Goal: Answer question/provide support: Share knowledge or assist other users

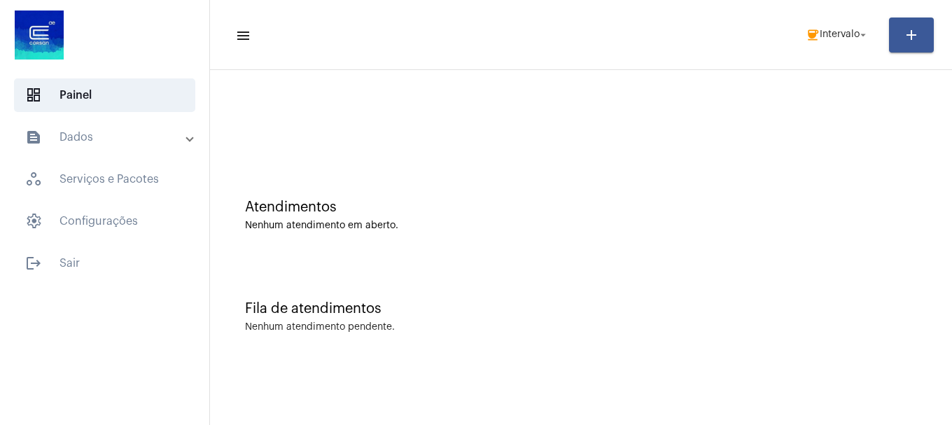
click at [796, 52] on mat-toolbar-row "menu coffee Intervalo arrow_drop_down add" at bounding box center [581, 35] width 742 height 45
click at [829, 43] on span "coffee Intervalo arrow_drop_down" at bounding box center [837, 34] width 64 height 25
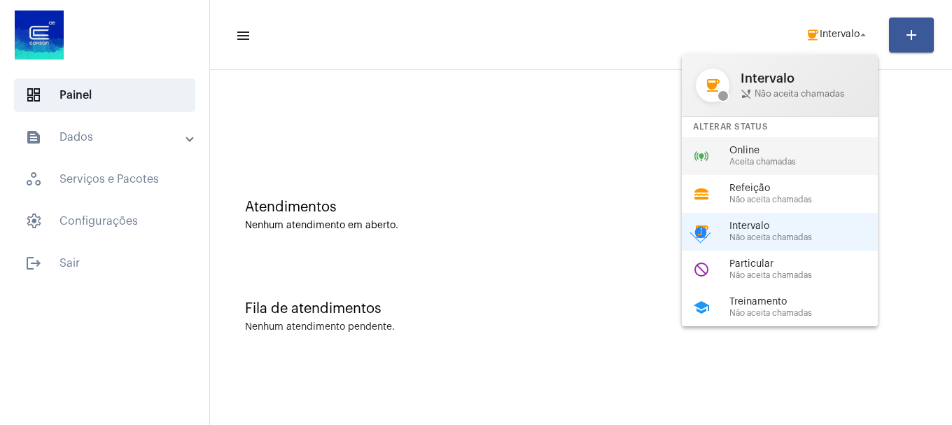
click at [791, 158] on span "Aceita chamadas" at bounding box center [809, 161] width 160 height 9
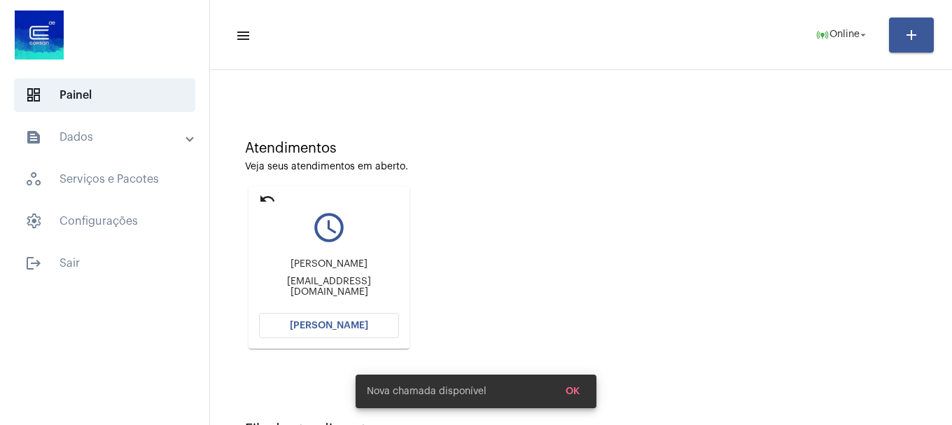
scroll to position [122, 0]
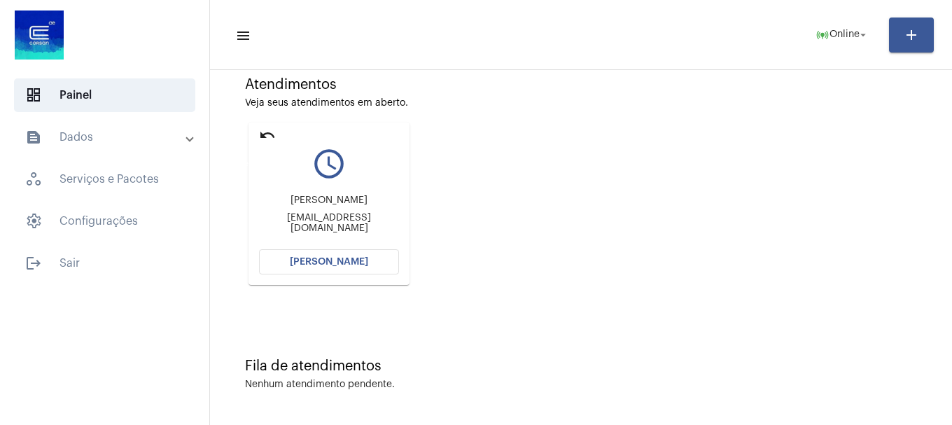
click at [268, 136] on mat-icon "undo" at bounding box center [267, 135] width 17 height 17
click at [267, 136] on mat-icon "undo" at bounding box center [267, 135] width 17 height 17
click at [366, 266] on button "[PERSON_NAME]" at bounding box center [329, 261] width 140 height 25
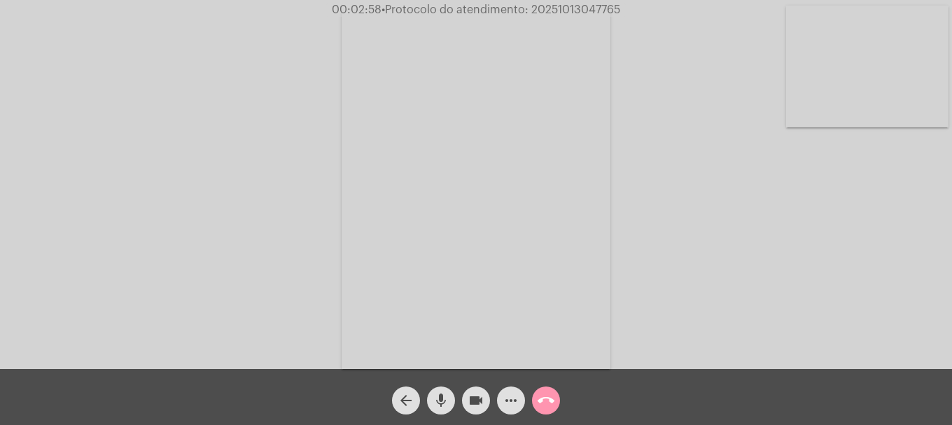
click at [803, 57] on video at bounding box center [867, 67] width 162 height 122
click at [544, 404] on mat-icon "call_end" at bounding box center [545, 400] width 17 height 17
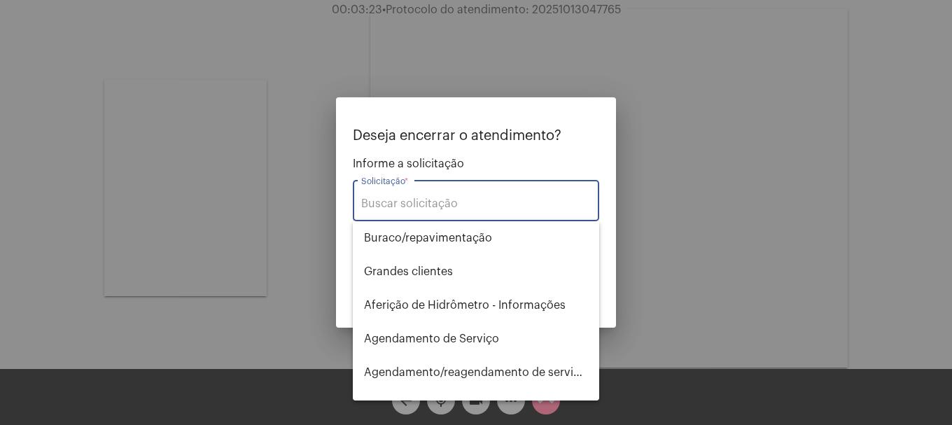
click at [421, 191] on div "Solicitação *" at bounding box center [476, 199] width 230 height 44
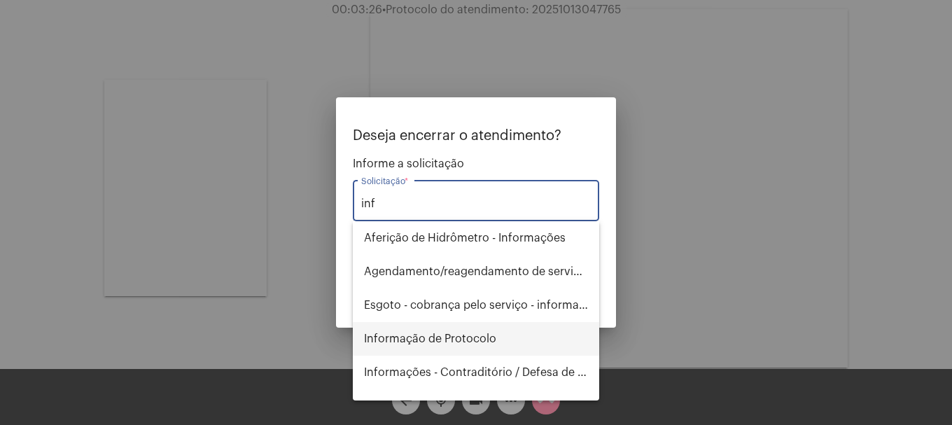
click at [470, 329] on span "Informação de Protocolo" at bounding box center [476, 339] width 224 height 34
type input "Informação de Protocolo"
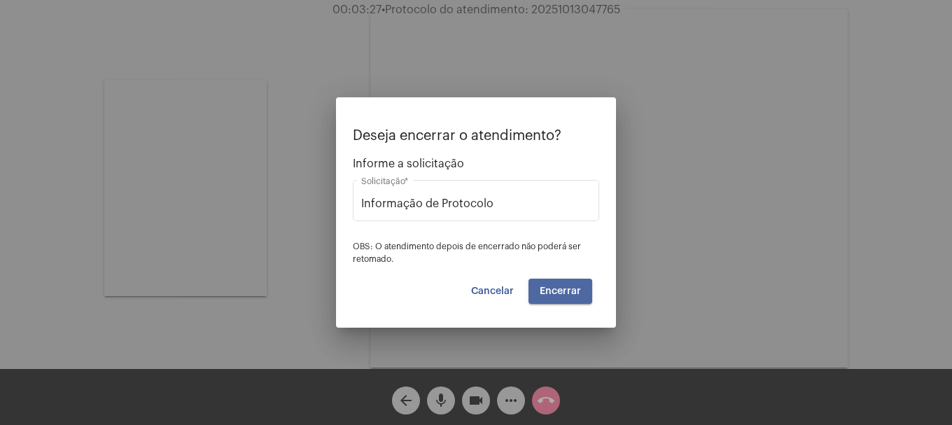
click at [582, 292] on button "Encerrar" at bounding box center [560, 290] width 64 height 25
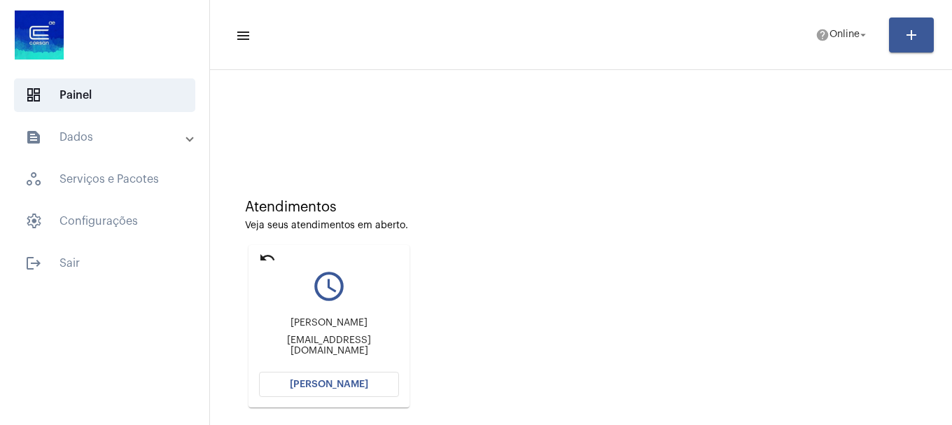
click at [371, 385] on button "[PERSON_NAME]" at bounding box center [329, 384] width 140 height 25
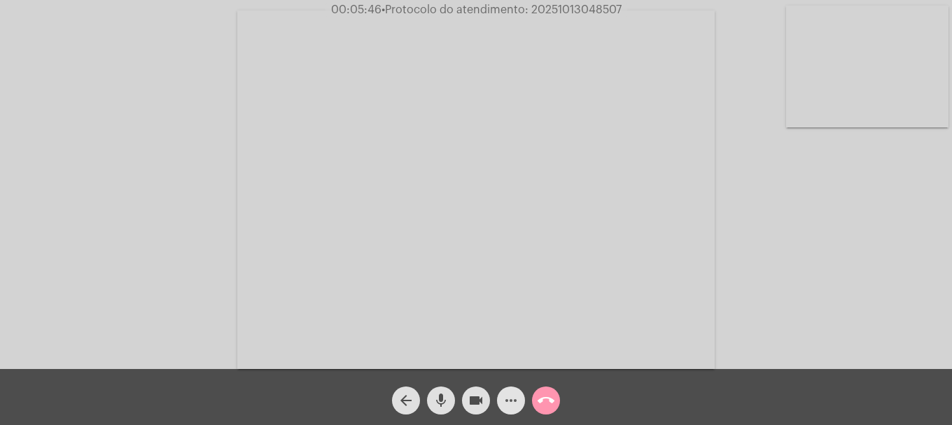
click at [507, 407] on mat-icon "more_horiz" at bounding box center [510, 400] width 17 height 17
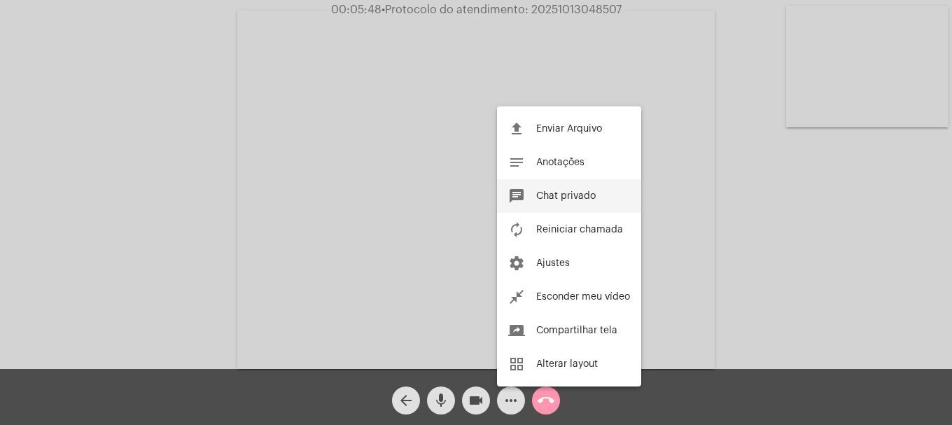
click at [575, 199] on span "Chat privado" at bounding box center [565, 196] width 59 height 10
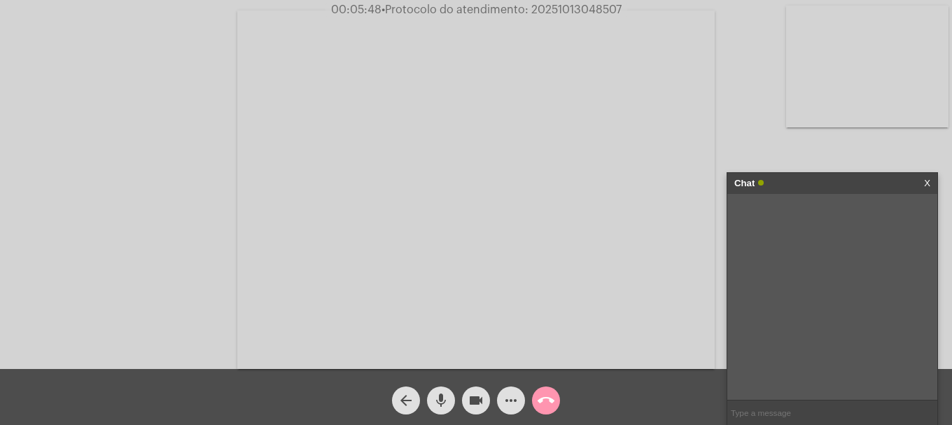
click at [773, 404] on input "text" at bounding box center [832, 412] width 210 height 24
paste input "AGERGS - 0800 979 0066"
type input "AGERGS - 0800 979 0066"
click at [564, 4] on span "• Protocolo do atendimento: 20251013048507" at bounding box center [500, 9] width 240 height 11
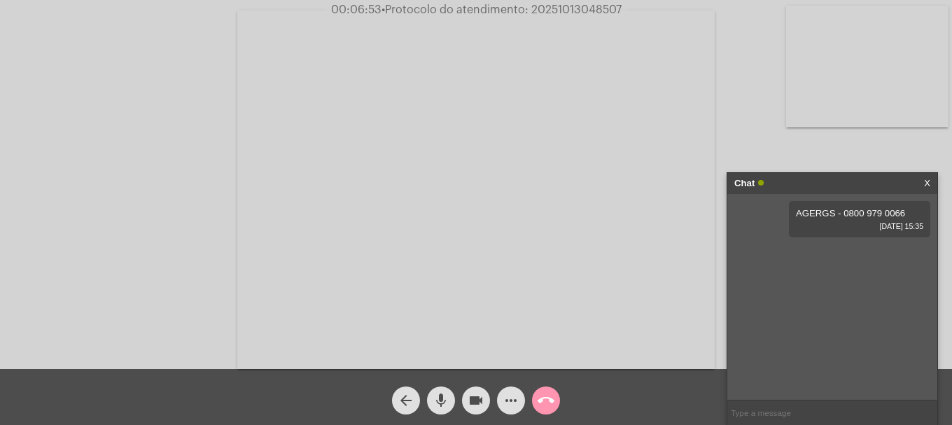
copy span "20251013048507"
drag, startPoint x: 773, startPoint y: 404, endPoint x: 771, endPoint y: 413, distance: 8.5
click at [771, 411] on input "text" at bounding box center [832, 412] width 210 height 24
paste input "20251013048507"
type input "20251013048507"
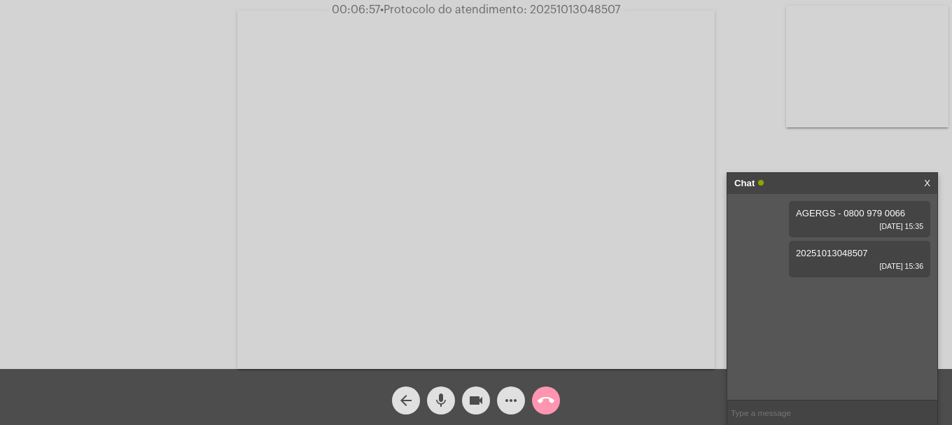
click at [549, 394] on mat-icon "call_end" at bounding box center [545, 400] width 17 height 17
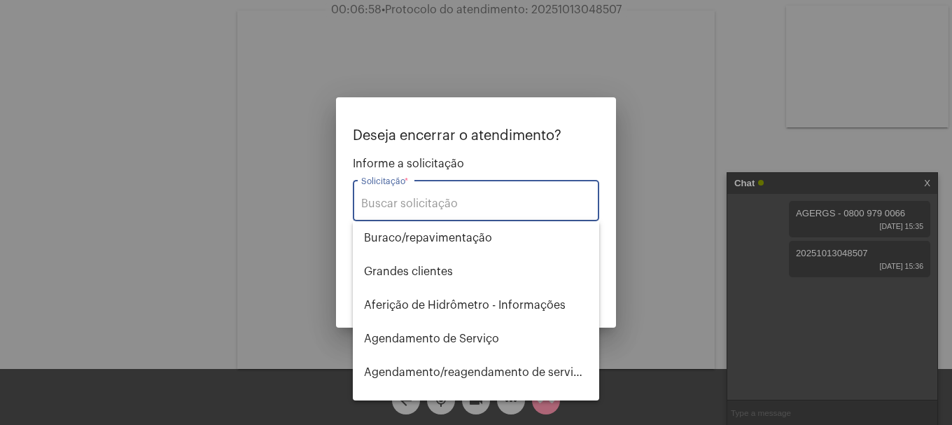
click at [495, 199] on input "Solicitação *" at bounding box center [476, 203] width 230 height 13
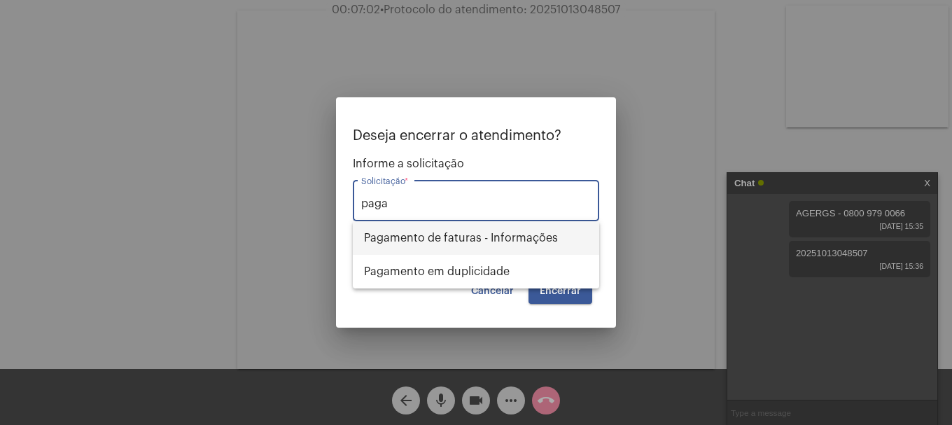
click at [495, 237] on span "Pagamento de faturas - Informações" at bounding box center [476, 238] width 224 height 34
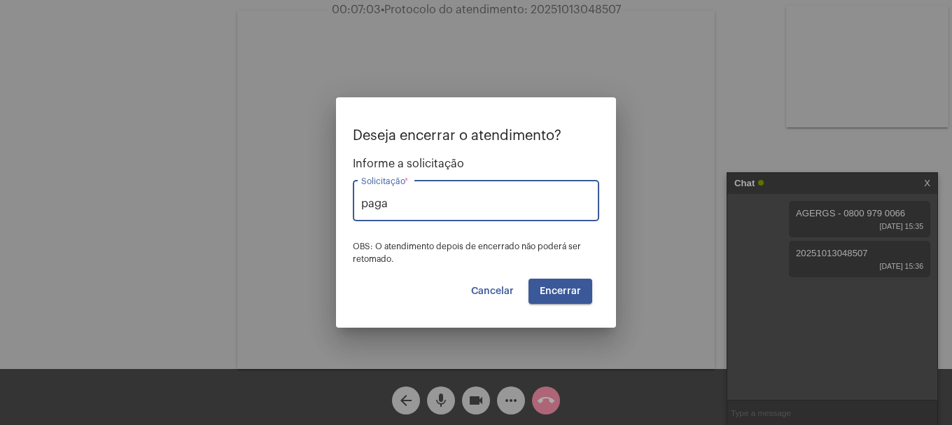
type input "Pagamento de faturas - Informações"
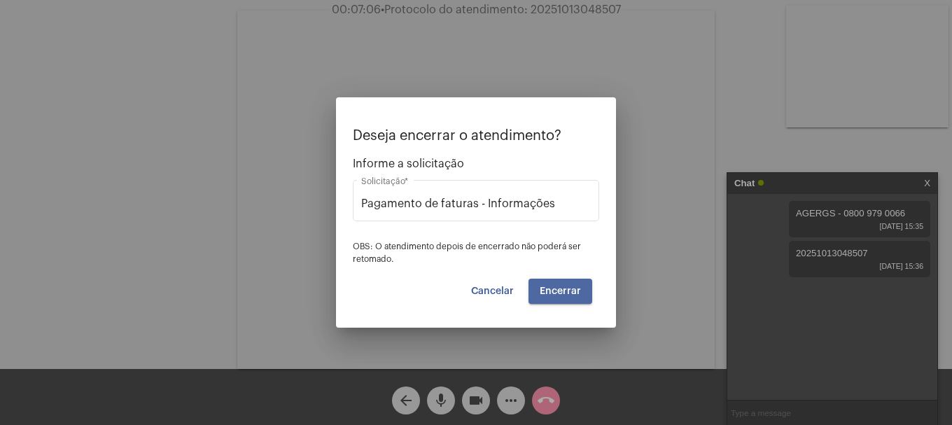
click at [556, 295] on span "Encerrar" at bounding box center [560, 291] width 41 height 10
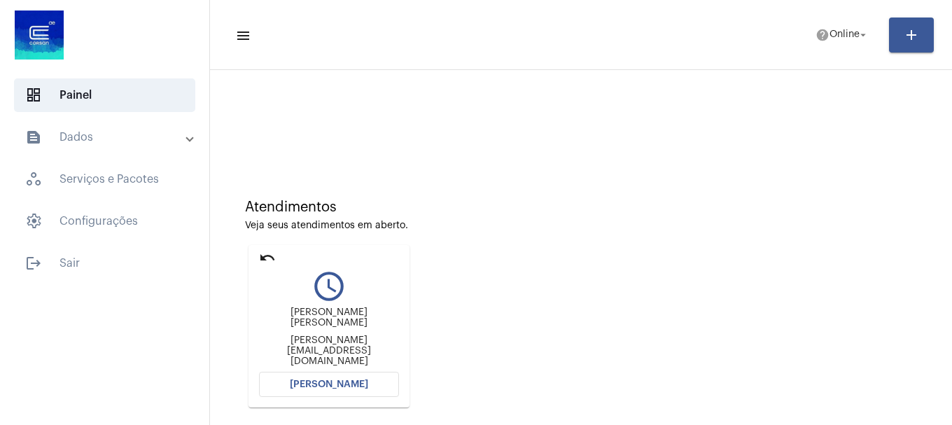
click at [309, 384] on span "[PERSON_NAME]" at bounding box center [329, 384] width 78 height 10
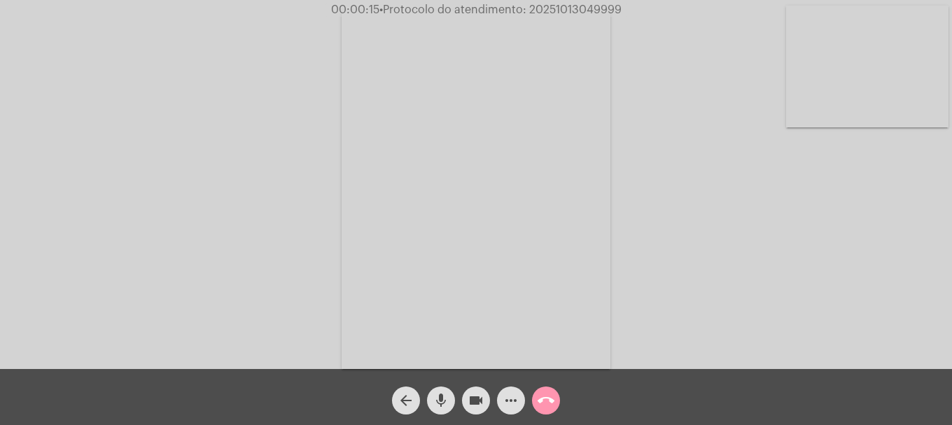
click at [880, 62] on video at bounding box center [867, 67] width 162 height 122
click at [586, 8] on span "• Protocolo do atendimento: 20251013049999" at bounding box center [500, 9] width 242 height 11
copy span "20251013049999"
click at [519, 388] on span "more_horiz" at bounding box center [510, 400] width 17 height 28
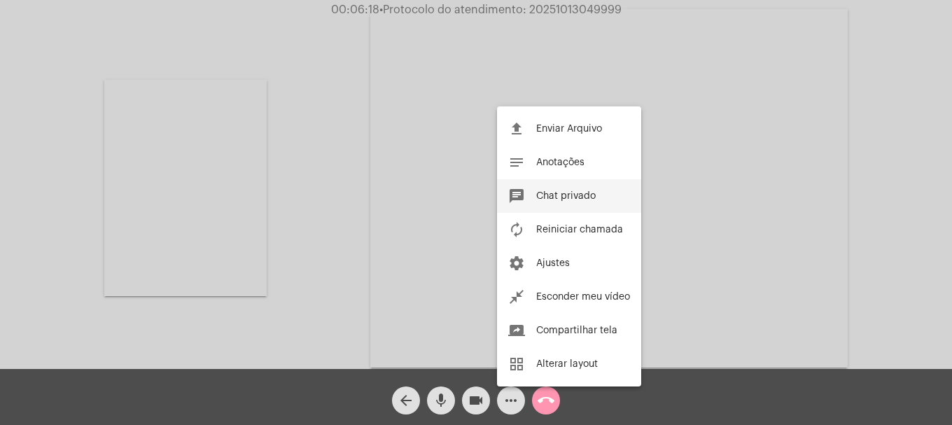
click at [586, 201] on button "chat Chat privado" at bounding box center [569, 196] width 144 height 34
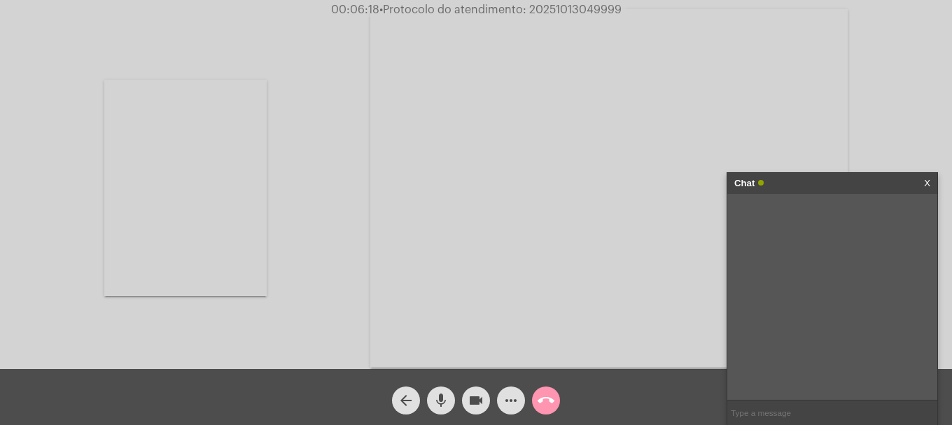
click at [763, 406] on input "text" at bounding box center [832, 412] width 210 height 24
paste input "20251013049999"
type input "20251013049999"
click at [556, 403] on button "call_end" at bounding box center [546, 400] width 28 height 28
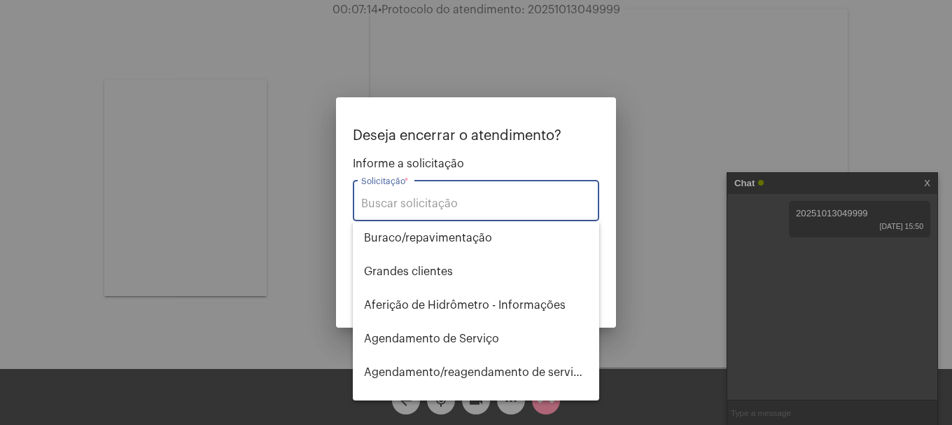
click at [424, 201] on input "Solicitação *" at bounding box center [476, 203] width 230 height 13
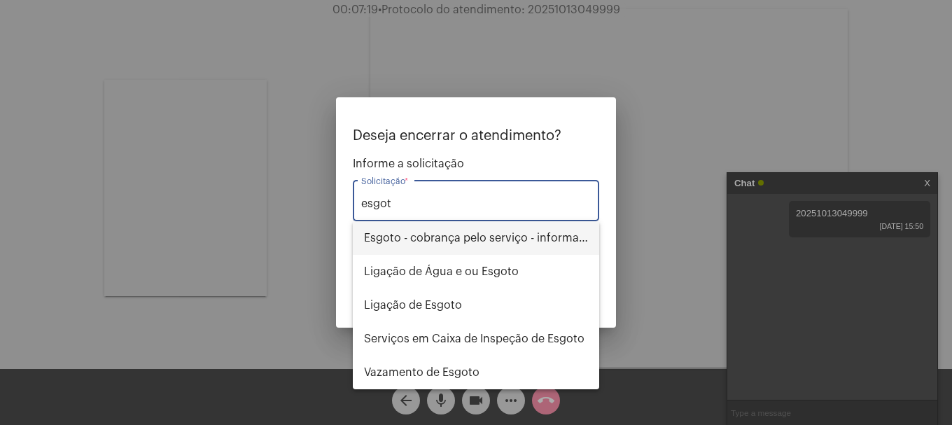
click at [470, 236] on span "Esgoto - cobrança pelo serviço - informações" at bounding box center [476, 238] width 224 height 34
type input "Esgoto - cobrança pelo serviço - informações"
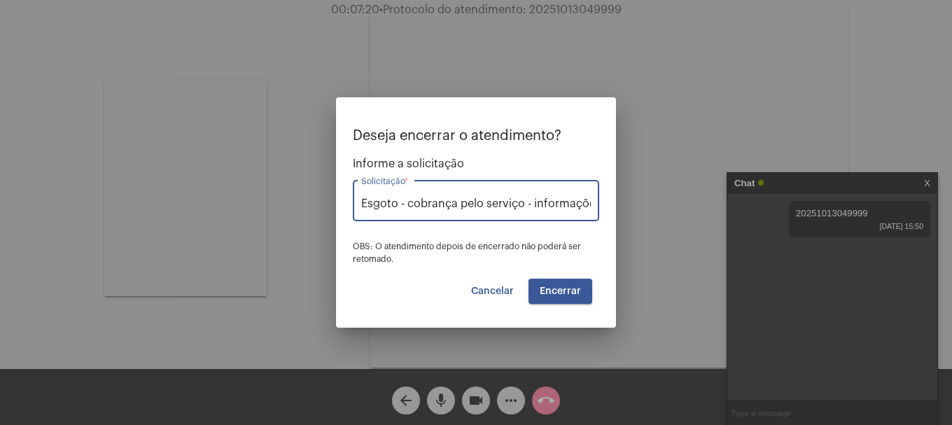
scroll to position [0, 8]
click at [564, 288] on span "Encerrar" at bounding box center [560, 291] width 41 height 10
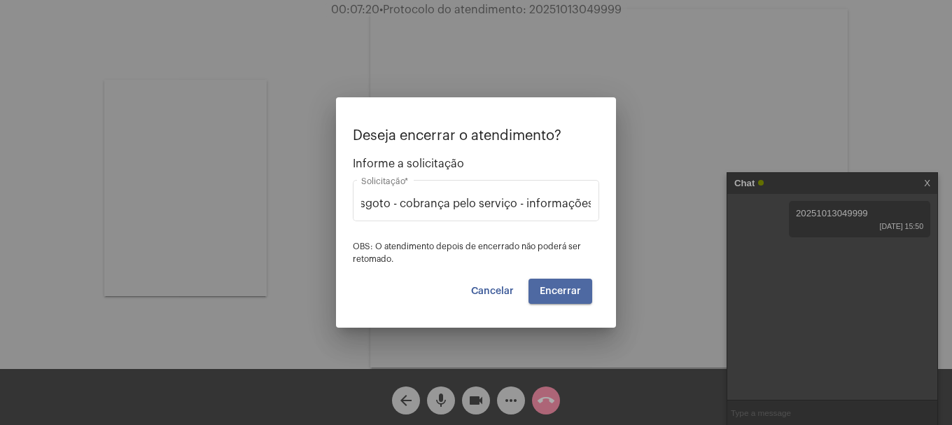
click at [564, 288] on span "Encerrar" at bounding box center [560, 291] width 41 height 10
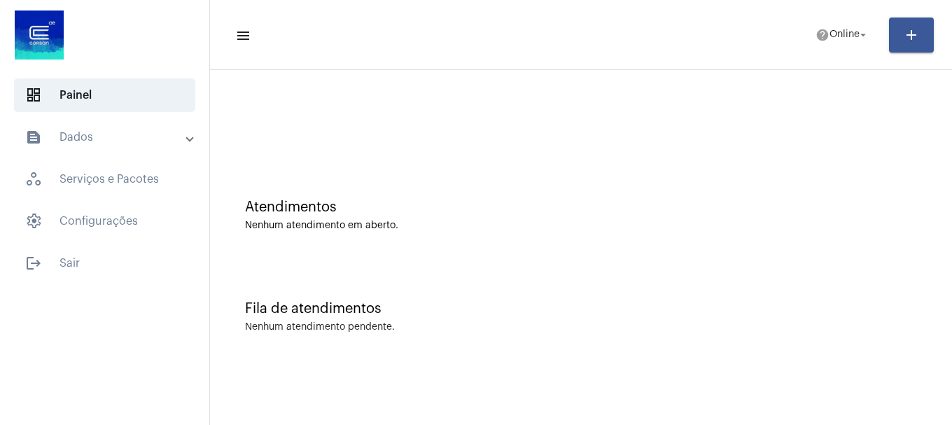
click at [64, 154] on mat-accordion "text_snippet_outlined Dados history_outlined Histórico schedule_outlined Agenda…" at bounding box center [104, 179] width 209 height 118
click at [75, 143] on mat-panel-title "text_snippet_outlined Dados" at bounding box center [106, 137] width 162 height 17
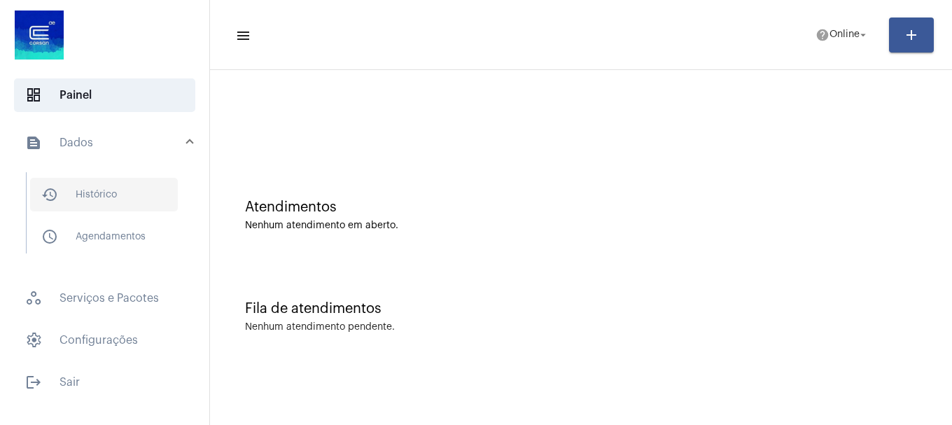
click at [64, 192] on span "history_outlined Histórico" at bounding box center [104, 195] width 148 height 34
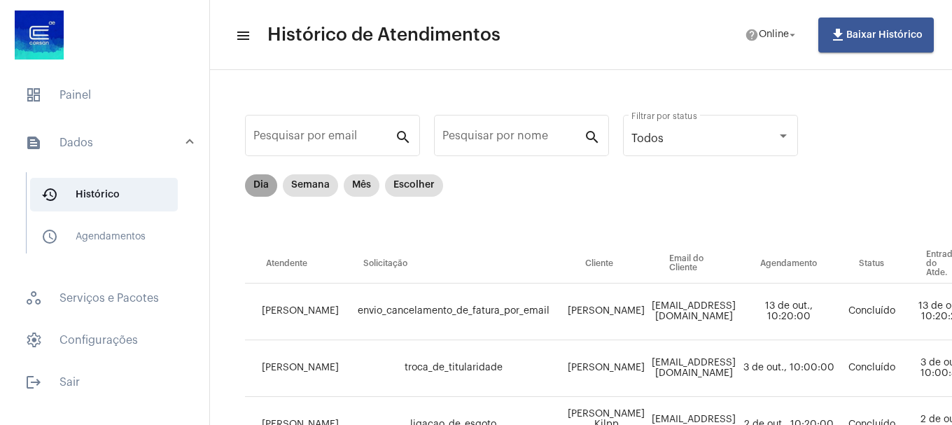
click at [248, 184] on mat-chip "Dia" at bounding box center [261, 185] width 32 height 22
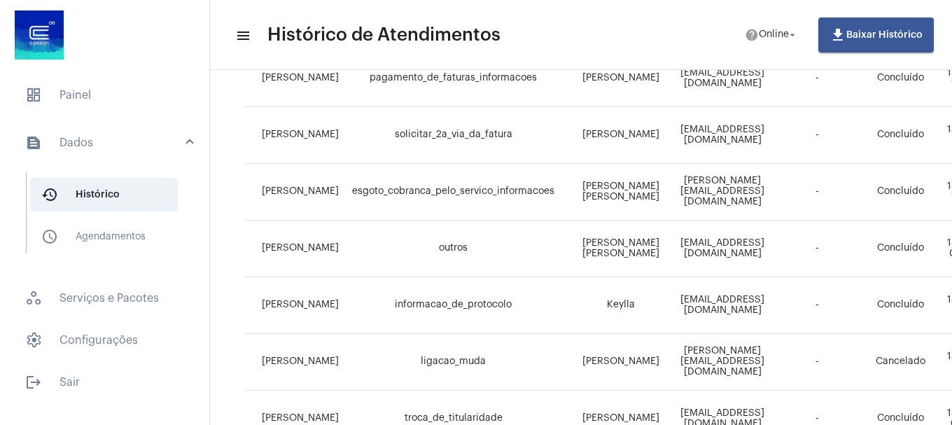
scroll to position [597, 0]
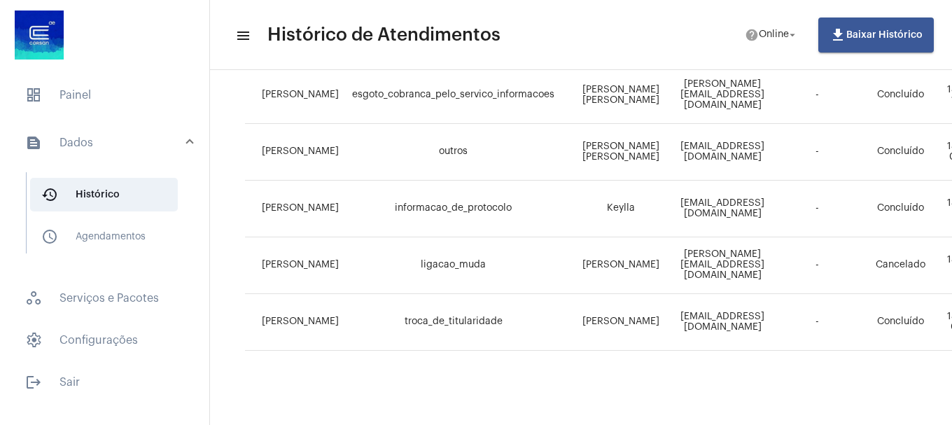
drag, startPoint x: 460, startPoint y: 413, endPoint x: 499, endPoint y: 416, distance: 38.6
click at [499, 416] on mat-sidenav-content "menu Histórico de Atendimentos help Online arrow_drop_down file_download Baixar…" at bounding box center [581, 212] width 742 height 425
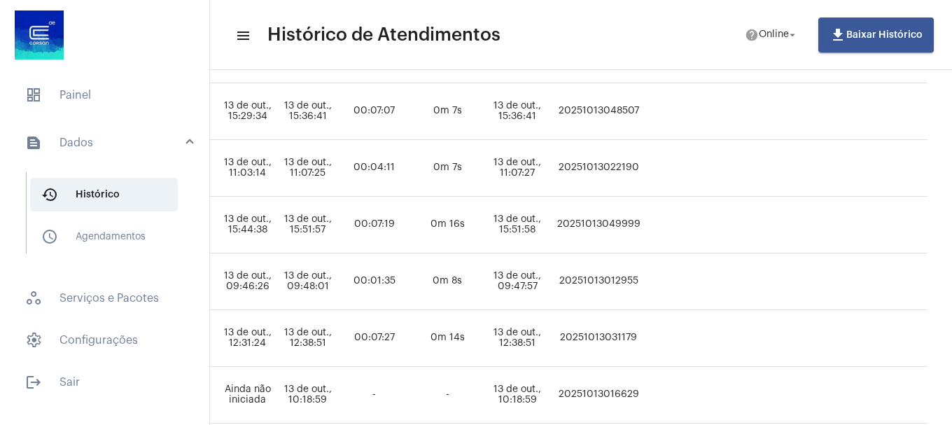
scroll to position [597, 863]
click at [646, 226] on td "20251013049999" at bounding box center [599, 225] width 92 height 57
copy td "20251013049999"
click at [107, 107] on span "dashboard Painel" at bounding box center [104, 95] width 181 height 34
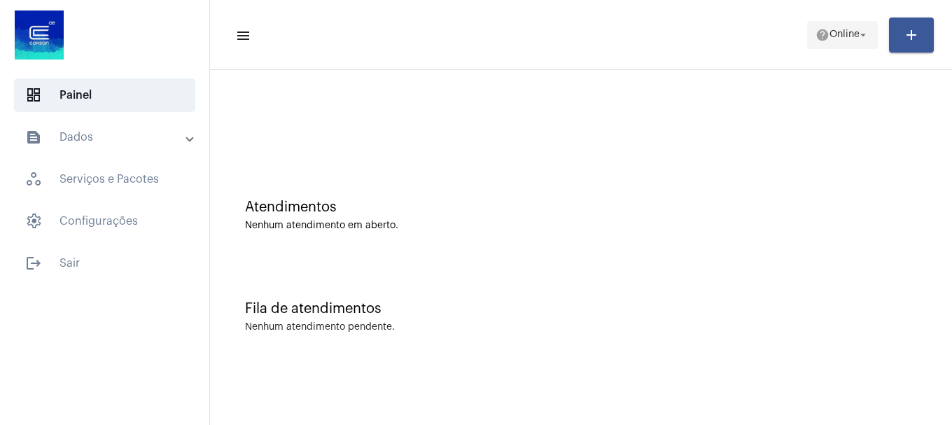
click at [808, 31] on button "help Online arrow_drop_down" at bounding box center [842, 35] width 71 height 28
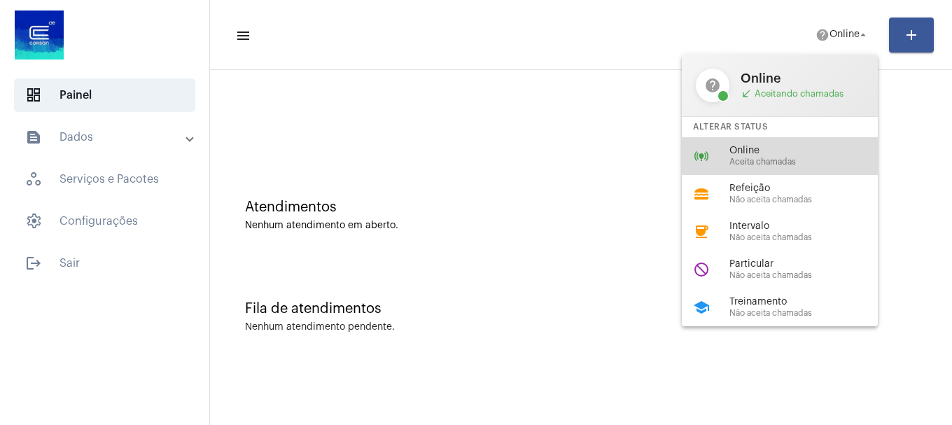
click at [810, 138] on div "online_prediction Online Aceita chamadas" at bounding box center [791, 156] width 218 height 38
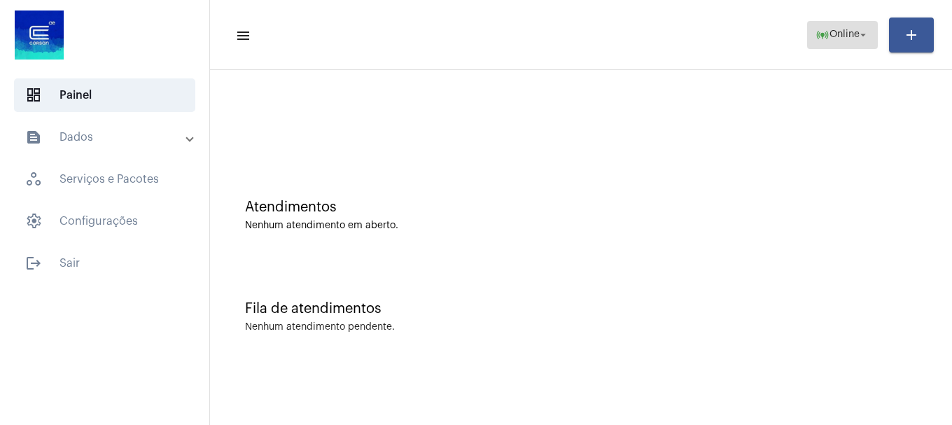
click at [815, 29] on mat-icon "online_prediction" at bounding box center [822, 35] width 14 height 14
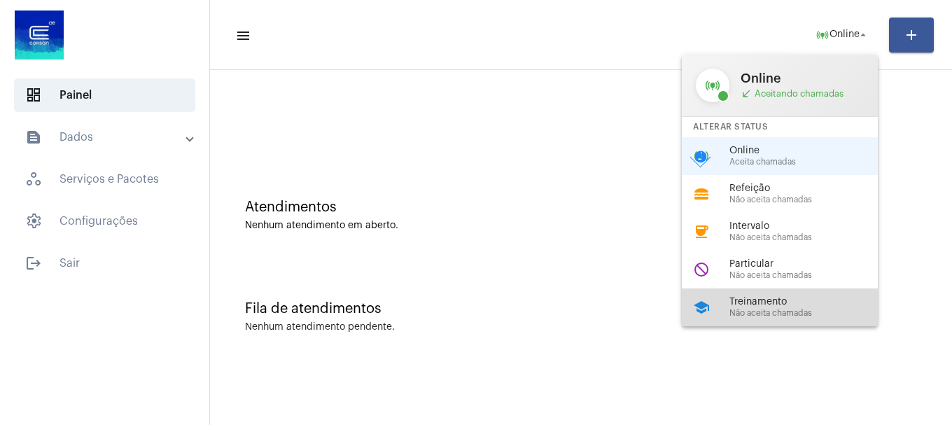
click at [763, 295] on div "school Treinamento Não aceita chamadas" at bounding box center [791, 307] width 218 height 38
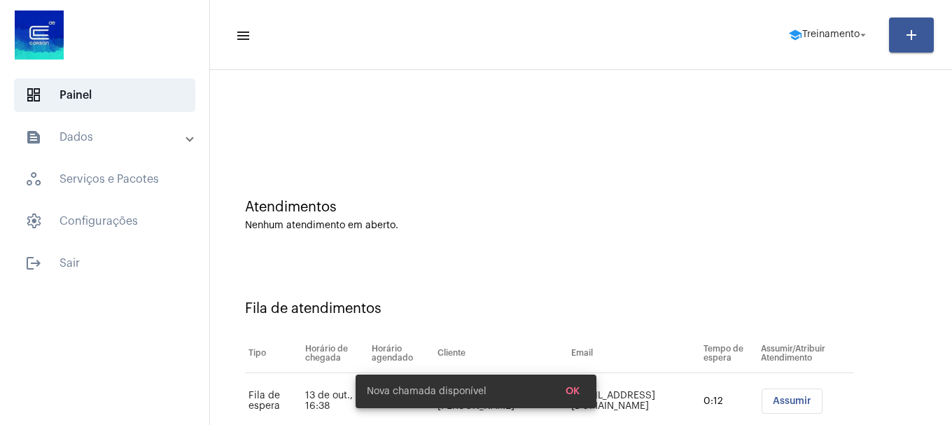
scroll to position [43, 0]
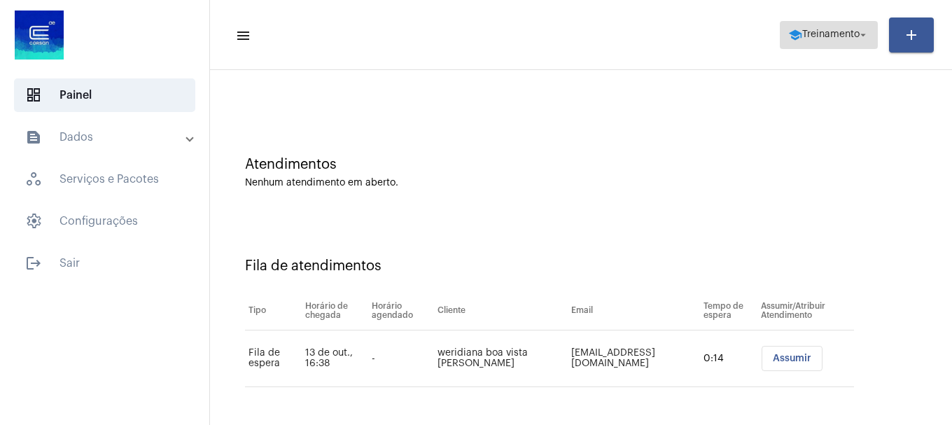
click at [805, 41] on span "school Treinamento arrow_drop_down" at bounding box center [828, 34] width 81 height 25
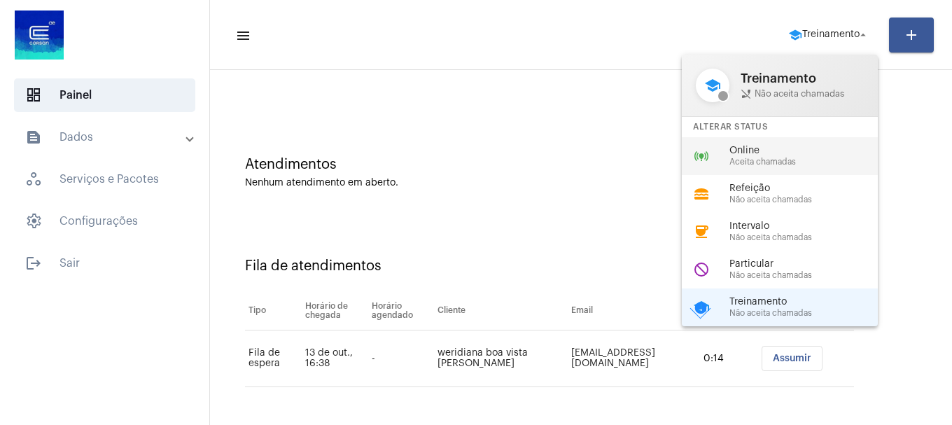
click at [798, 148] on span "Online" at bounding box center [809, 151] width 160 height 10
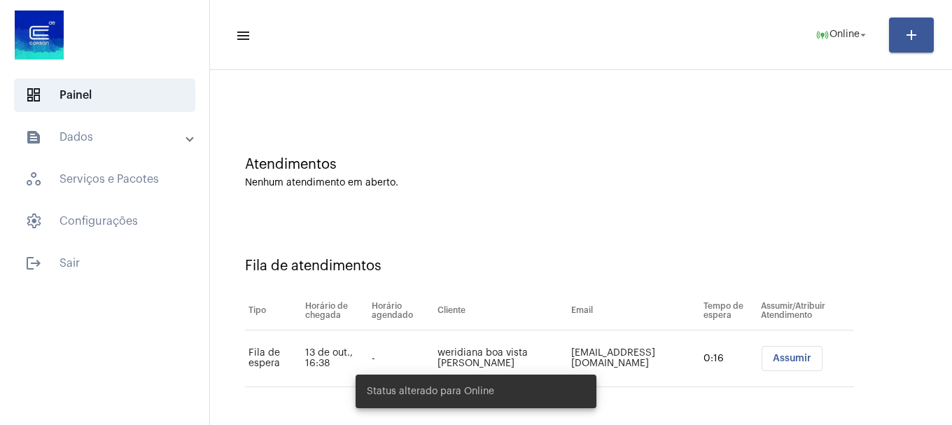
click at [779, 352] on button "Assumir" at bounding box center [791, 358] width 61 height 25
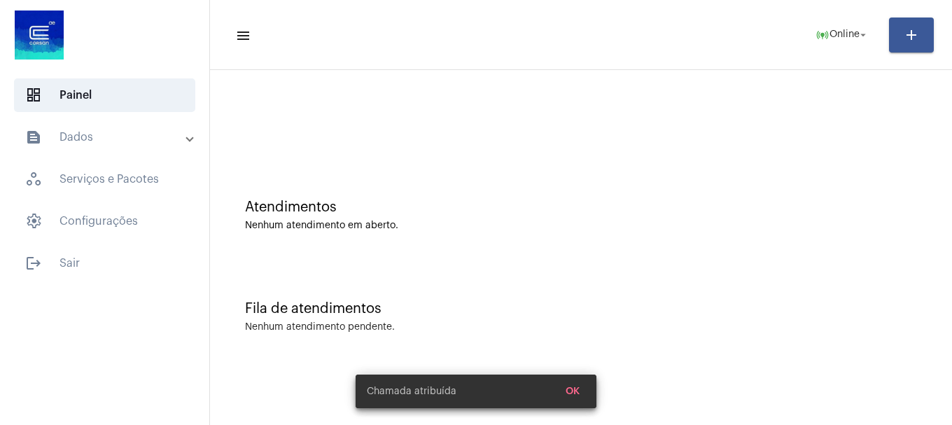
scroll to position [0, 0]
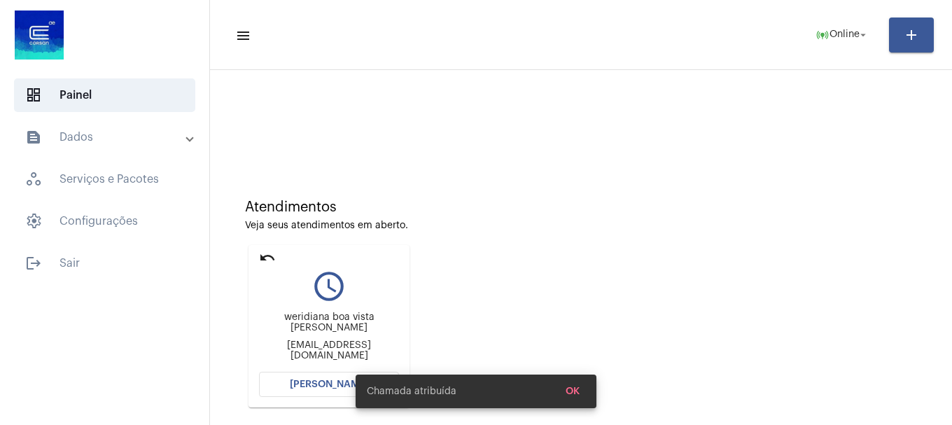
click at [308, 395] on button "[PERSON_NAME]" at bounding box center [329, 384] width 140 height 25
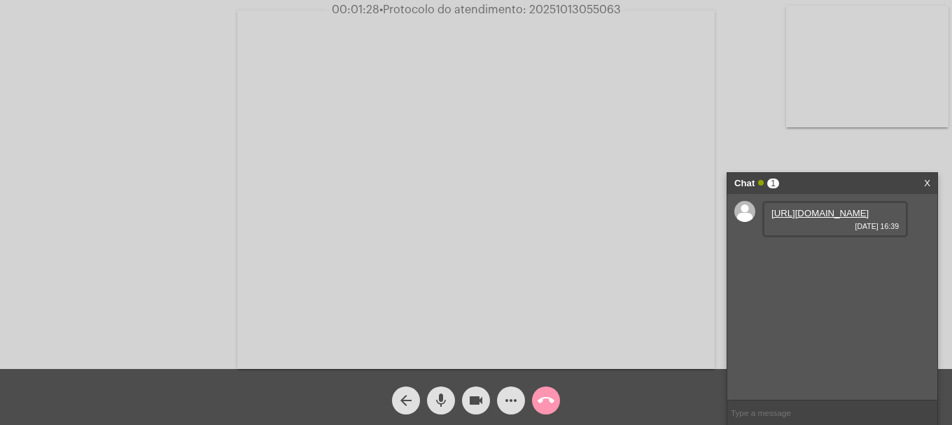
click at [822, 211] on link "[URL][DOMAIN_NAME]" at bounding box center [819, 213] width 97 height 10
click at [811, 258] on link "[URL][DOMAIN_NAME]" at bounding box center [819, 253] width 97 height 10
click at [501, 404] on button "more_horiz" at bounding box center [511, 400] width 28 height 28
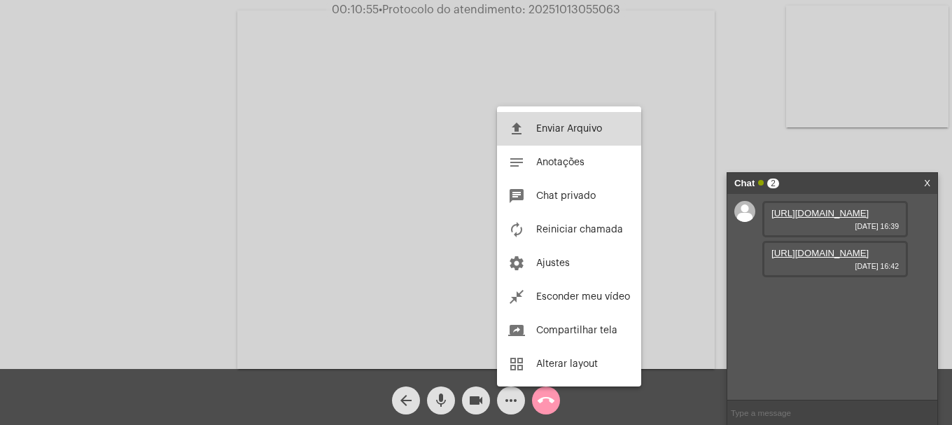
click at [520, 127] on mat-icon "file_upload" at bounding box center [516, 128] width 17 height 17
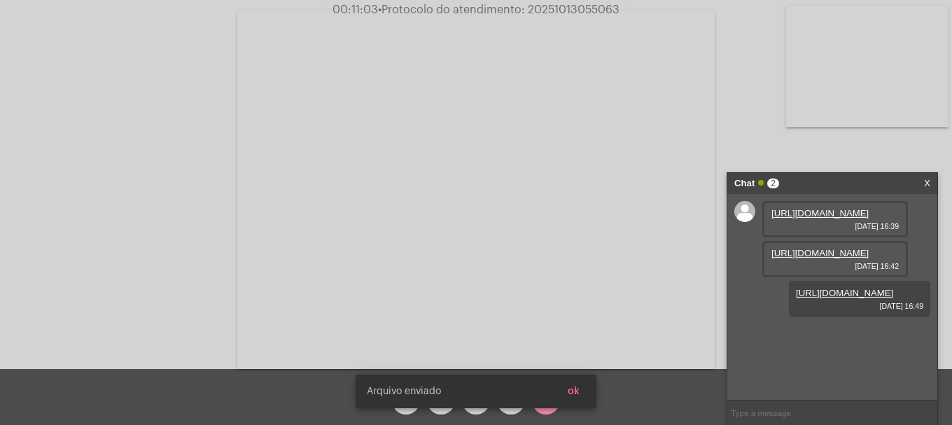
scroll to position [12, 0]
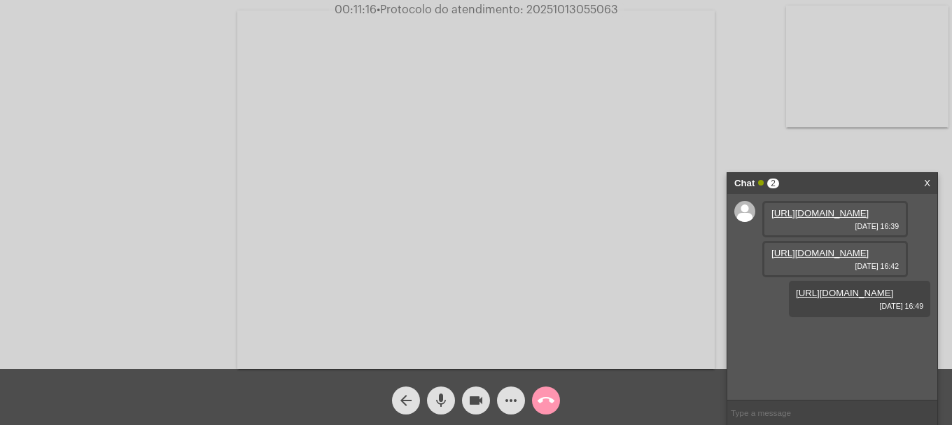
click at [509, 400] on mat-icon "more_horiz" at bounding box center [510, 400] width 17 height 17
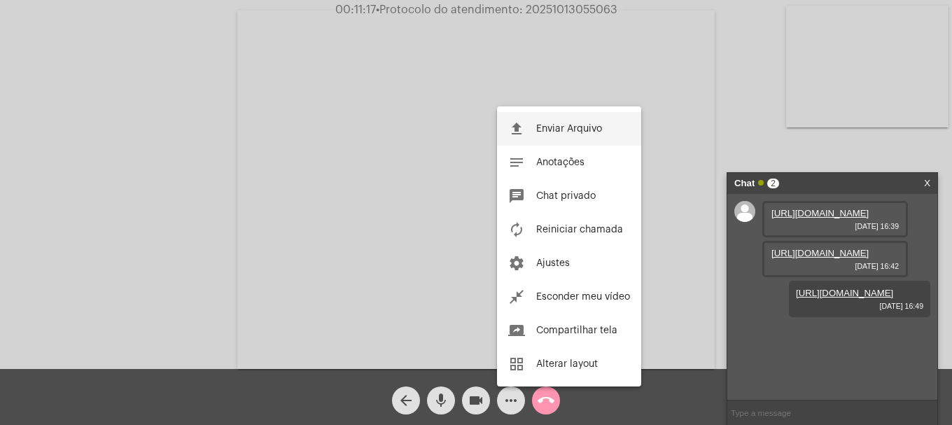
click at [533, 122] on button "file_upload Enviar Arquivo" at bounding box center [569, 129] width 144 height 34
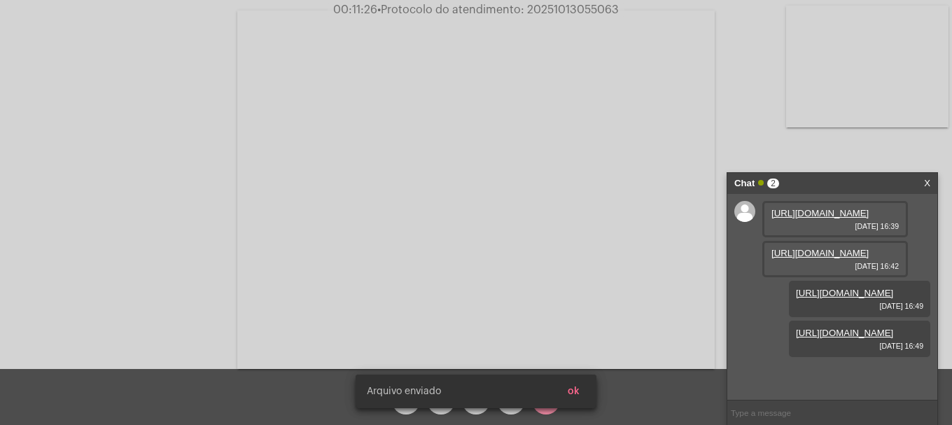
scroll to position [83, 0]
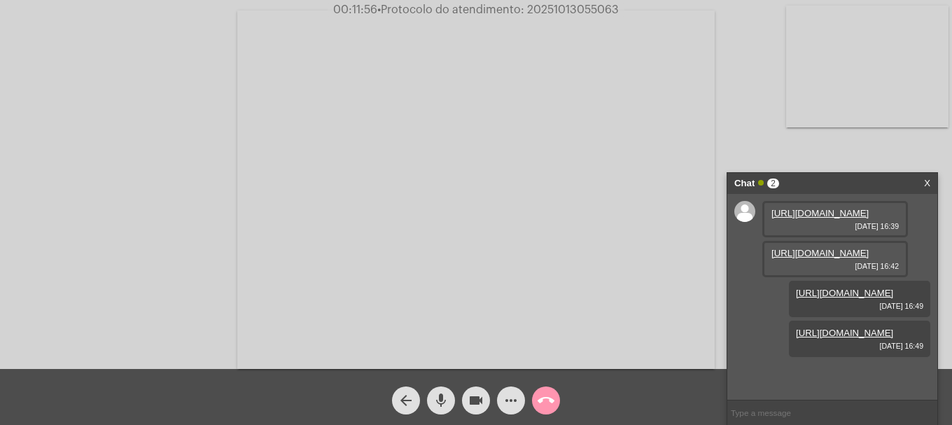
click at [561, 8] on span "• Protocolo do atendimento: 20251013055063" at bounding box center [497, 9] width 241 height 11
copy span "20251013055063"
click at [805, 404] on input "text" at bounding box center [832, 412] width 210 height 24
paste input "20251013055063"
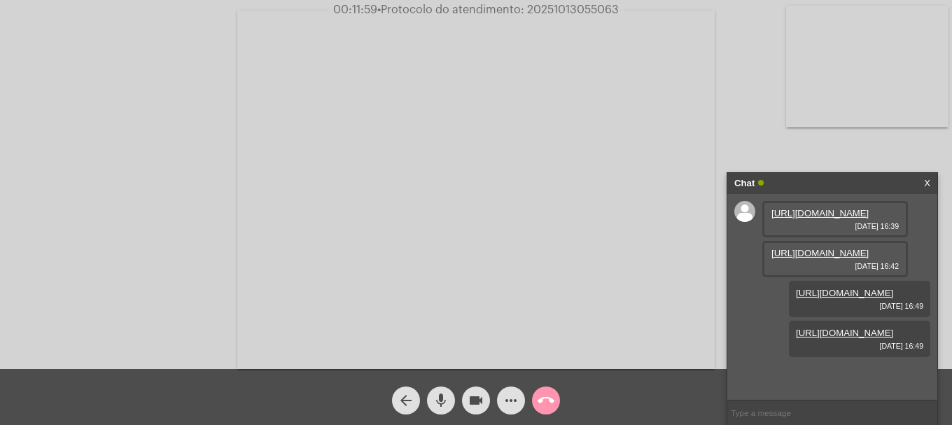
type input "20251013055063"
click at [552, 406] on mat-icon "call_end" at bounding box center [545, 400] width 17 height 17
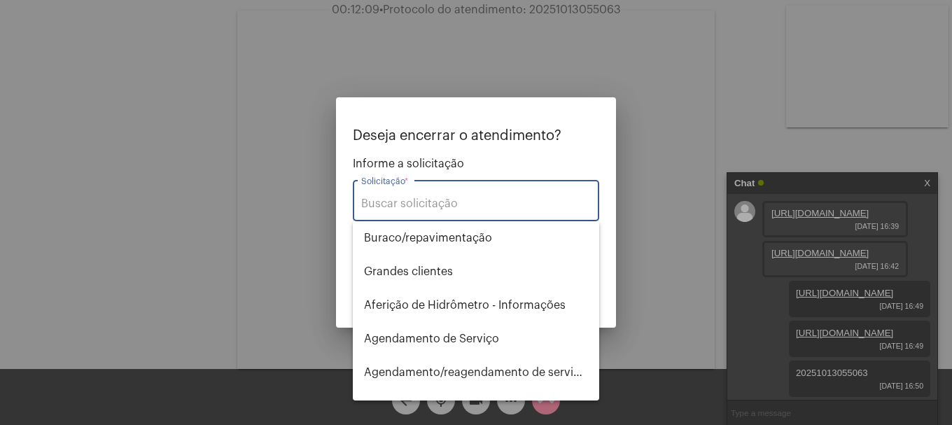
click at [538, 194] on div "Solicitação *" at bounding box center [476, 199] width 230 height 44
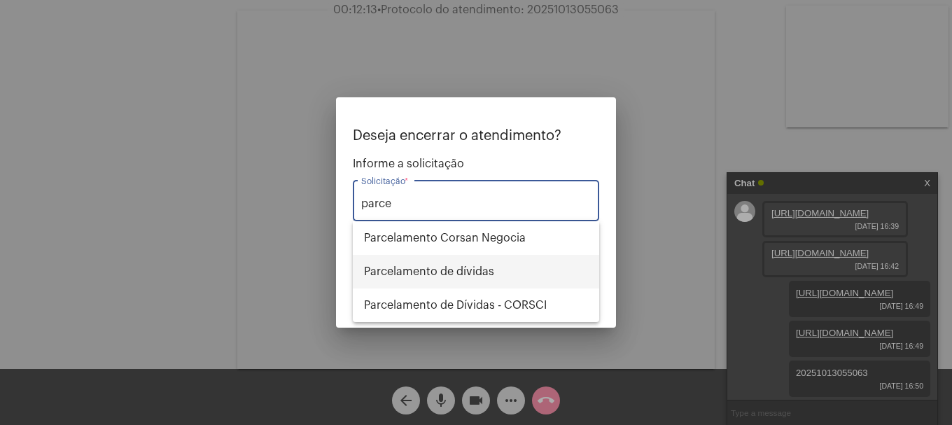
click at [503, 275] on span "Parcelamento de dívidas" at bounding box center [476, 272] width 224 height 34
type input "Parcelamento de dívidas"
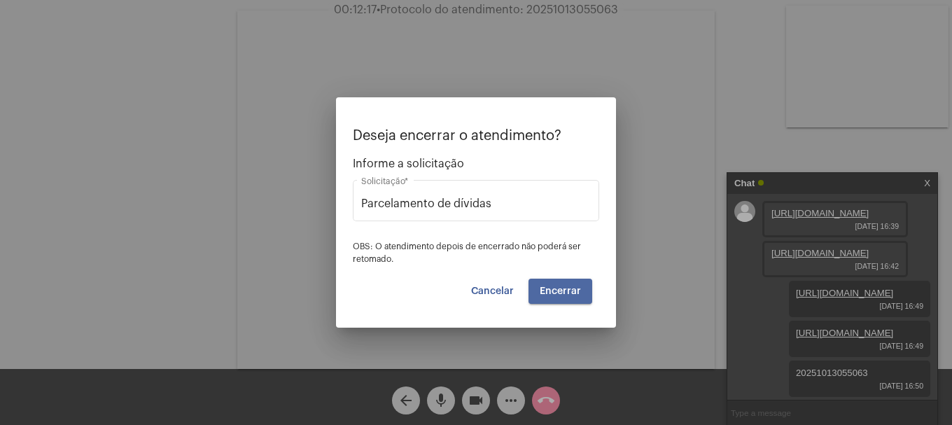
click at [554, 283] on button "Encerrar" at bounding box center [560, 290] width 64 height 25
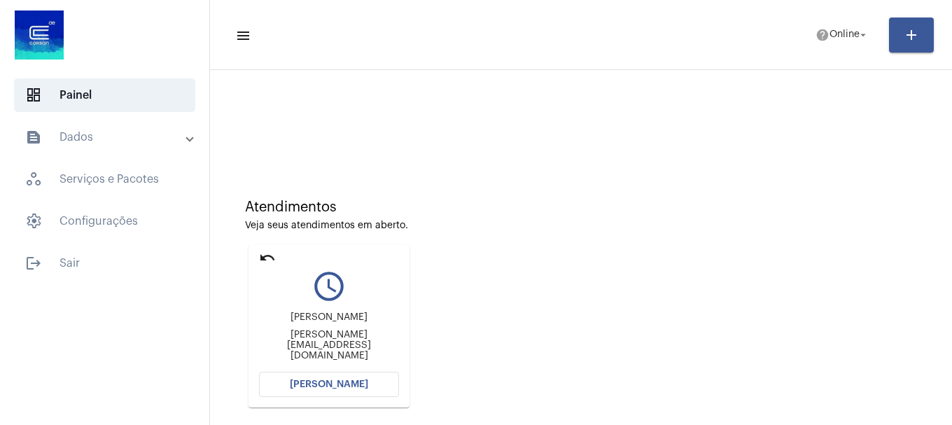
click at [358, 378] on button "[PERSON_NAME]" at bounding box center [329, 384] width 140 height 25
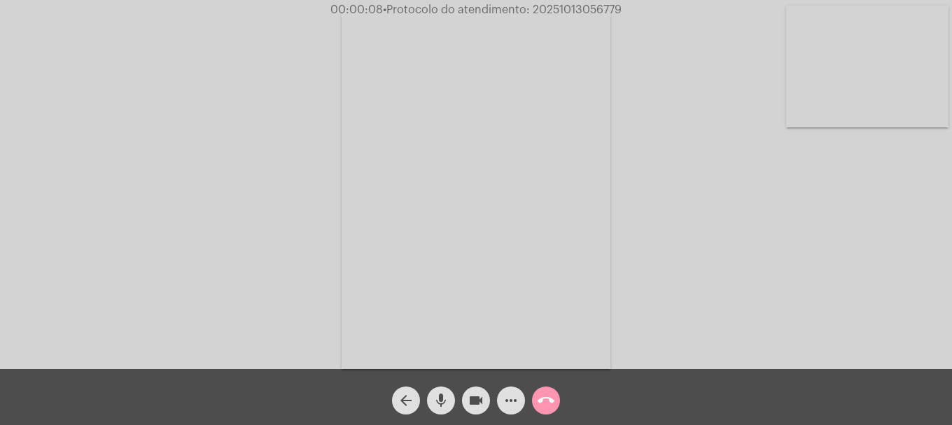
click at [896, 81] on video at bounding box center [867, 67] width 162 height 122
click at [442, 395] on mat-icon "mic" at bounding box center [440, 400] width 17 height 17
drag, startPoint x: 433, startPoint y: 410, endPoint x: 407, endPoint y: 347, distance: 68.1
click at [433, 410] on span "mic_off" at bounding box center [440, 400] width 17 height 28
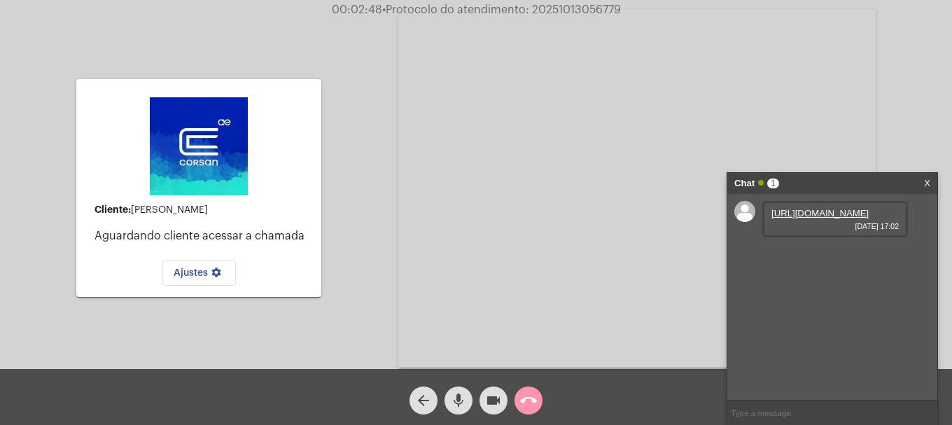
click at [776, 218] on link "[URL][DOMAIN_NAME]" at bounding box center [819, 213] width 97 height 10
click at [492, 394] on mat-icon "videocam" at bounding box center [493, 400] width 17 height 17
click at [492, 394] on mat-icon "videocam_off" at bounding box center [493, 400] width 17 height 17
